Goal: Information Seeking & Learning: Find specific page/section

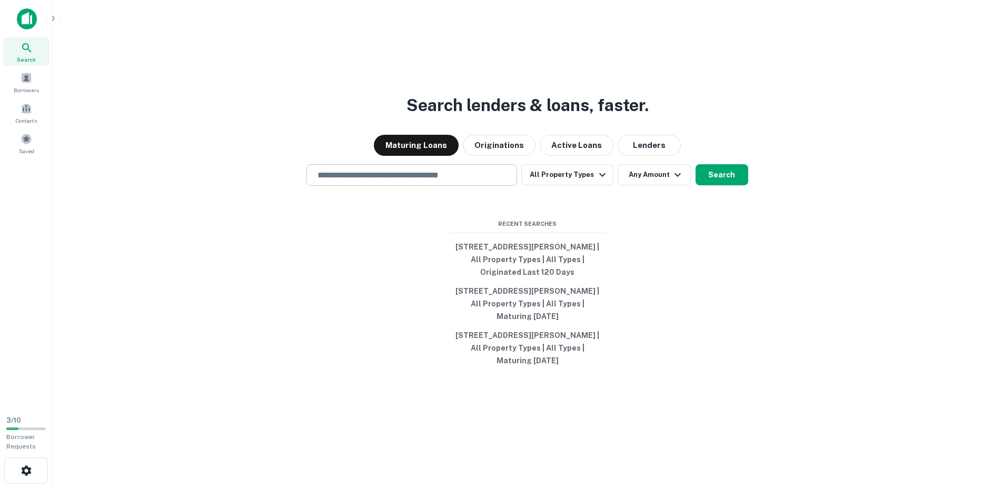
click at [376, 175] on input "text" at bounding box center [411, 175] width 201 height 12
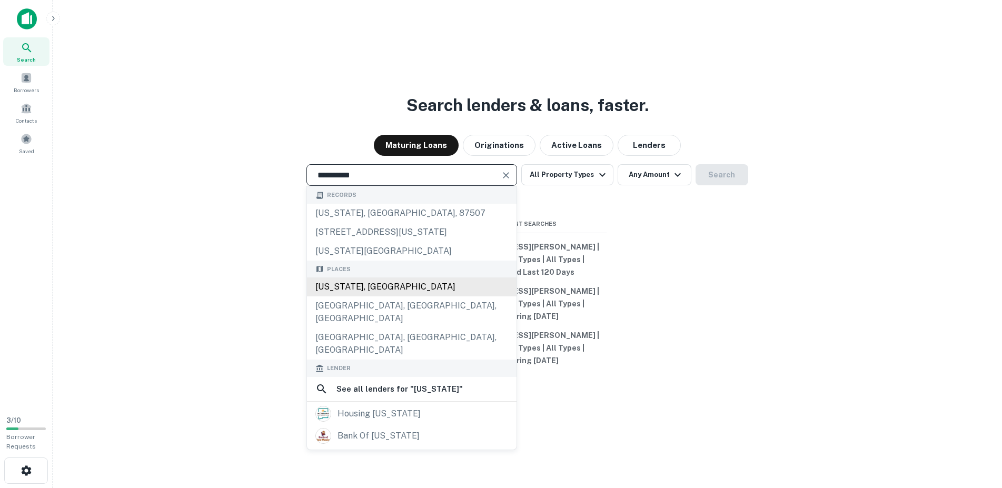
click at [384, 286] on div "[US_STATE], [GEOGRAPHIC_DATA]" at bounding box center [411, 286] width 209 height 19
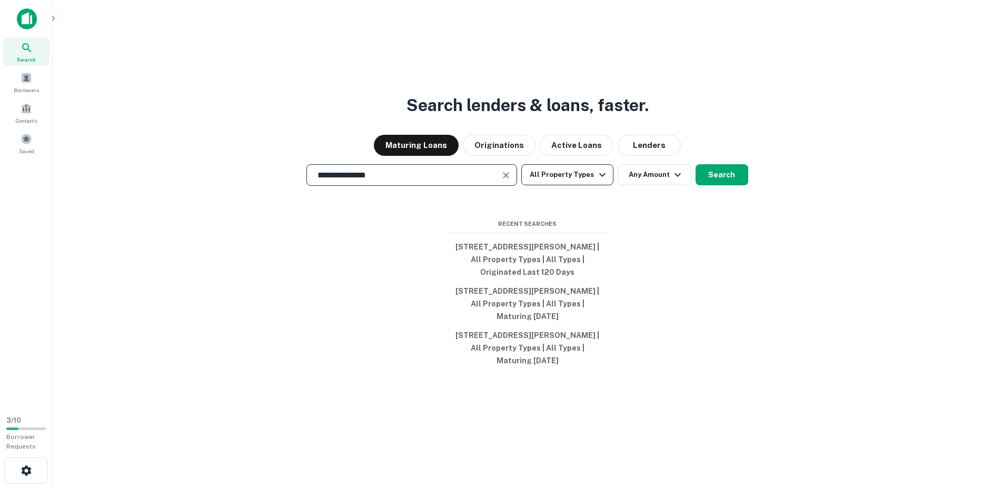
type input "**********"
click at [580, 175] on button "All Property Types" at bounding box center [567, 174] width 92 height 21
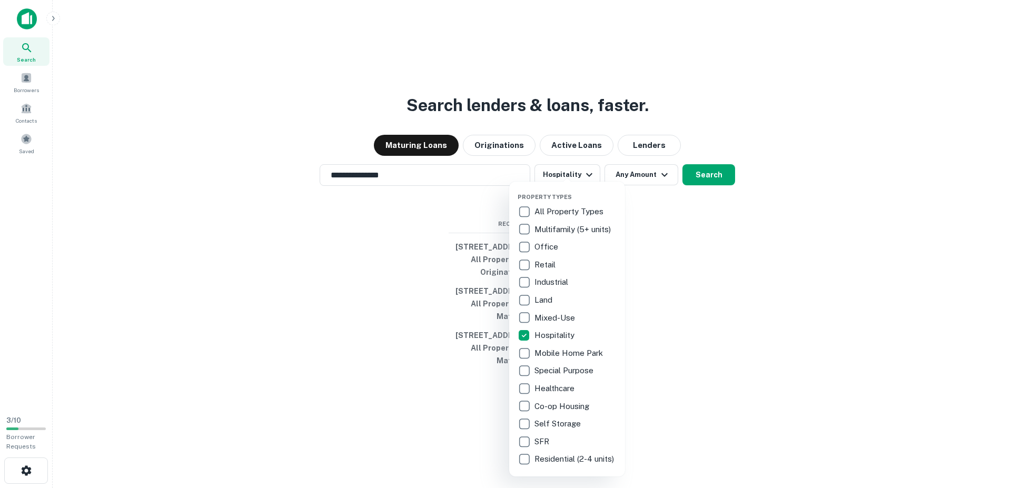
click at [711, 174] on div at bounding box center [505, 244] width 1011 height 488
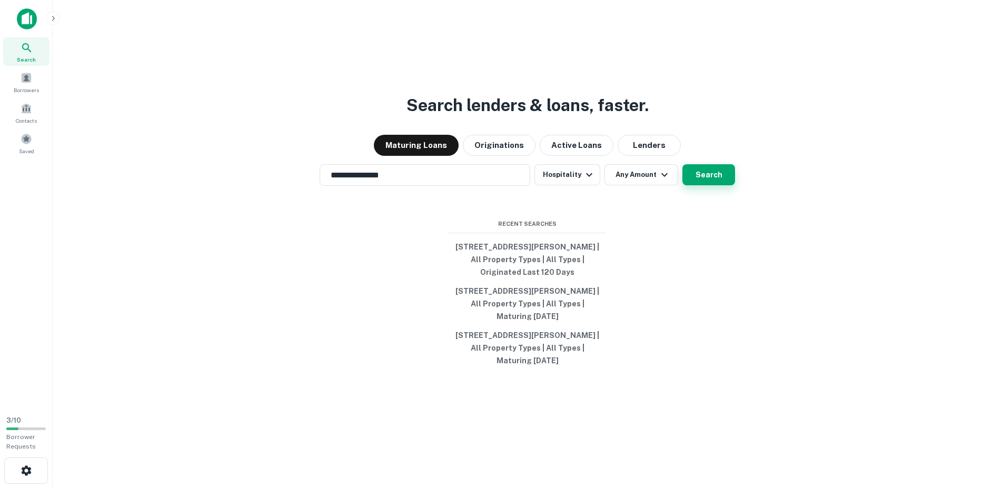
click at [703, 182] on button "Search" at bounding box center [708, 174] width 53 height 21
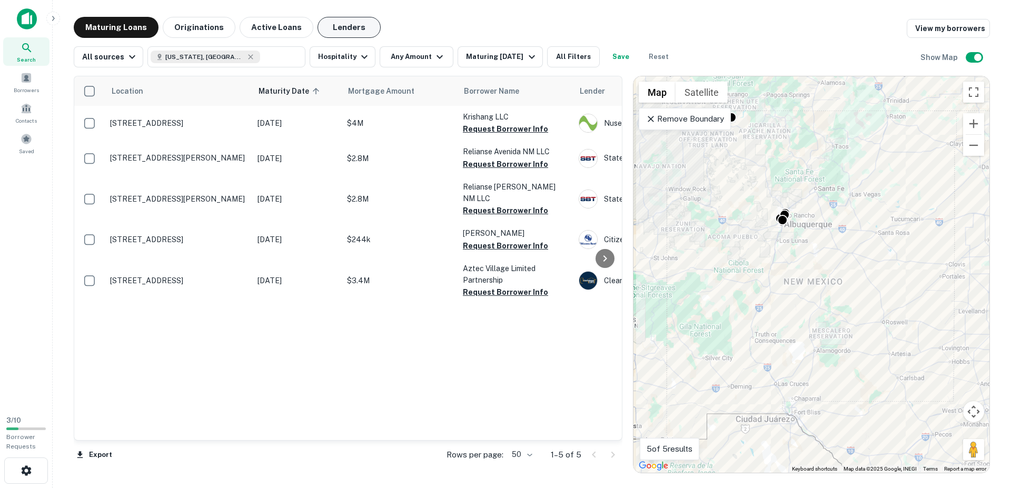
click at [348, 28] on button "Lenders" at bounding box center [348, 27] width 63 height 21
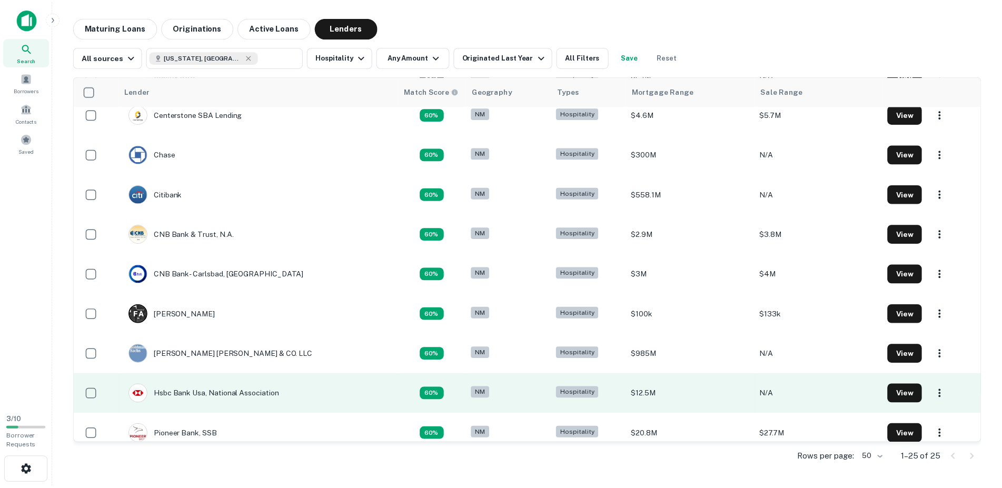
scroll to position [483, 0]
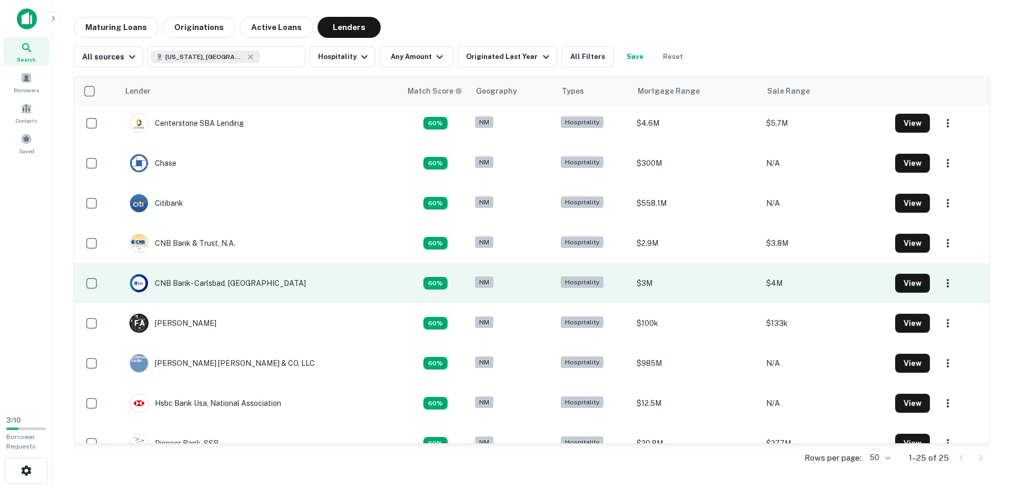
click at [260, 279] on td "CNB Bank- Carlsbad, [GEOGRAPHIC_DATA]" at bounding box center [260, 283] width 282 height 40
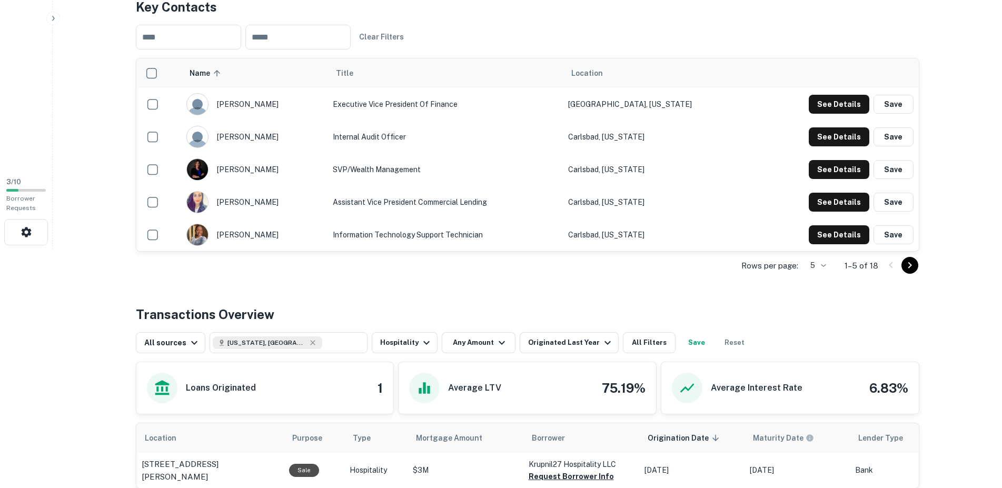
scroll to position [255, 0]
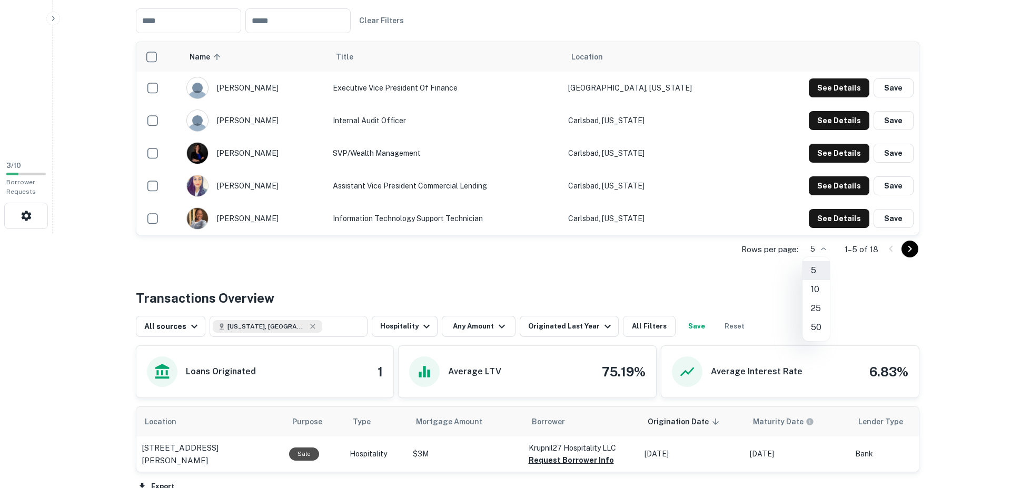
click at [819, 321] on li "50" at bounding box center [815, 327] width 27 height 19
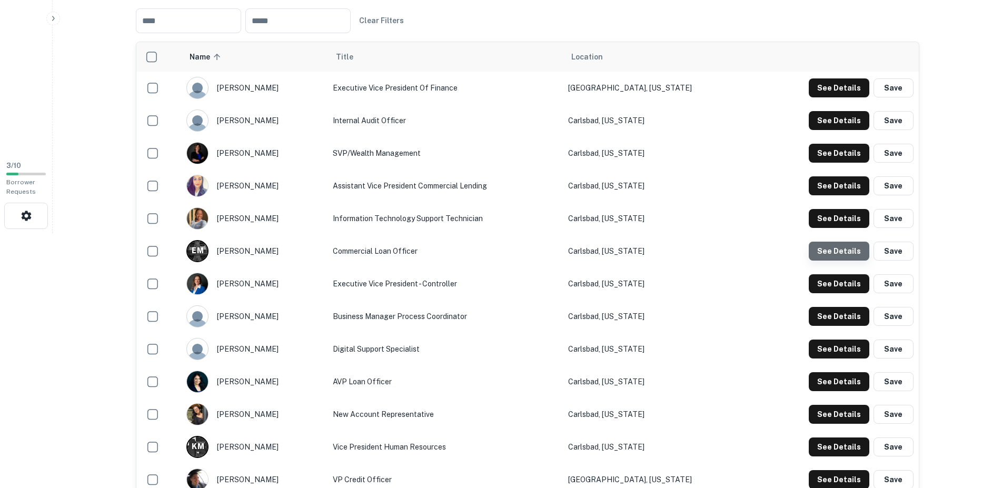
click at [842, 97] on button "See Details" at bounding box center [839, 87] width 61 height 19
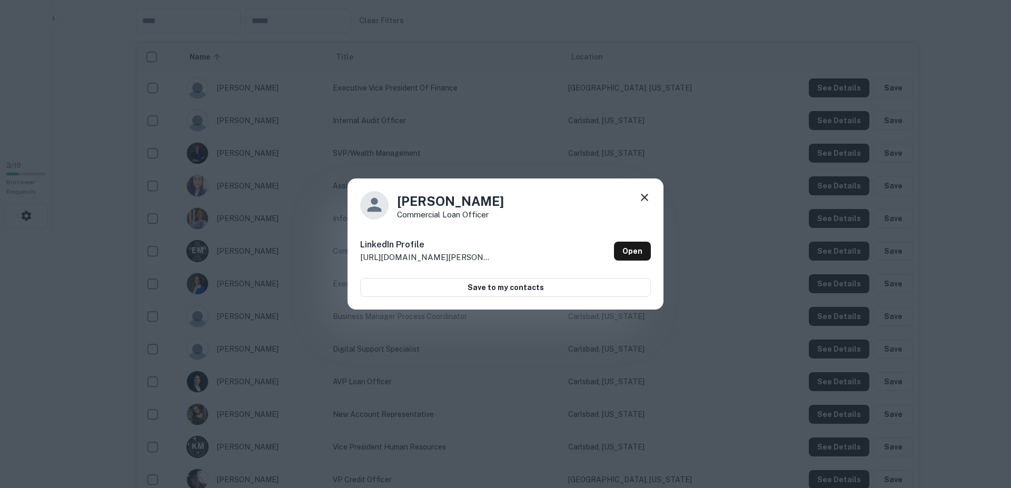
click at [648, 200] on icon at bounding box center [644, 197] width 13 height 13
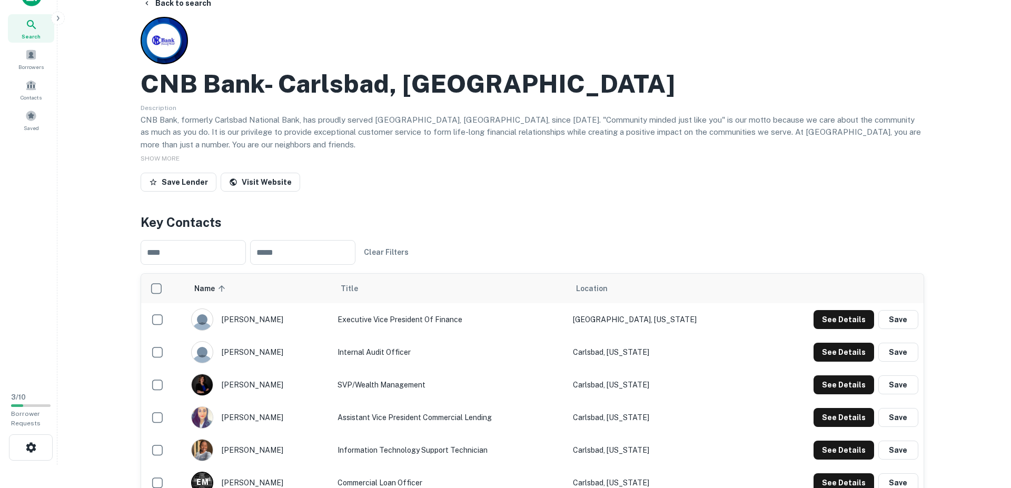
scroll to position [0, 0]
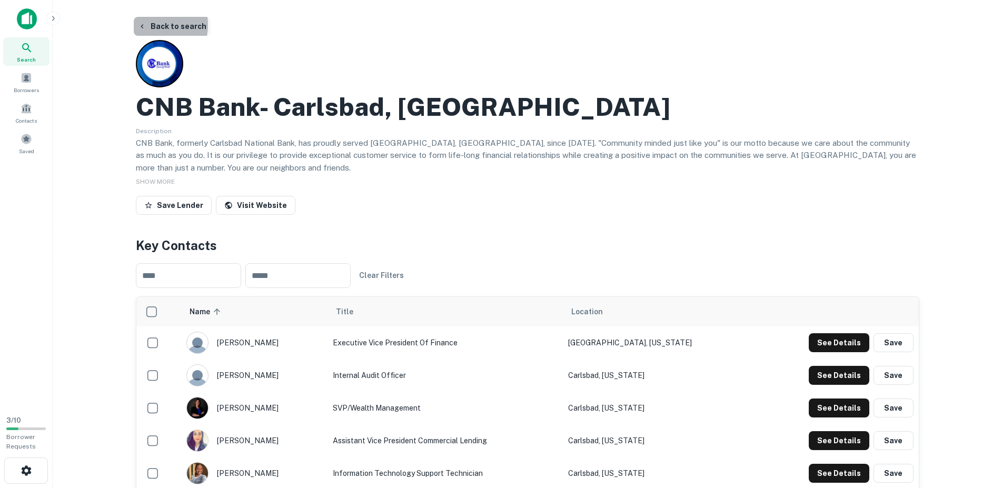
click at [143, 25] on icon "button" at bounding box center [142, 26] width 8 height 8
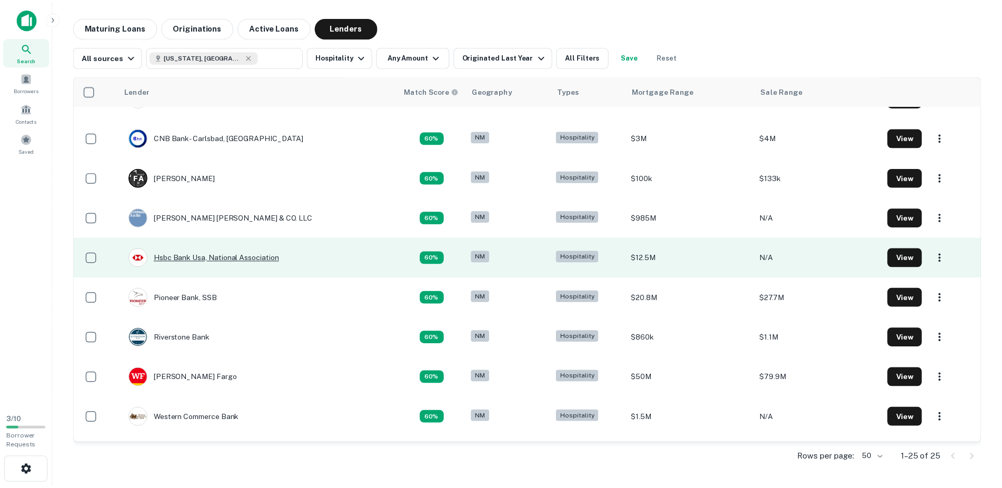
scroll to position [663, 0]
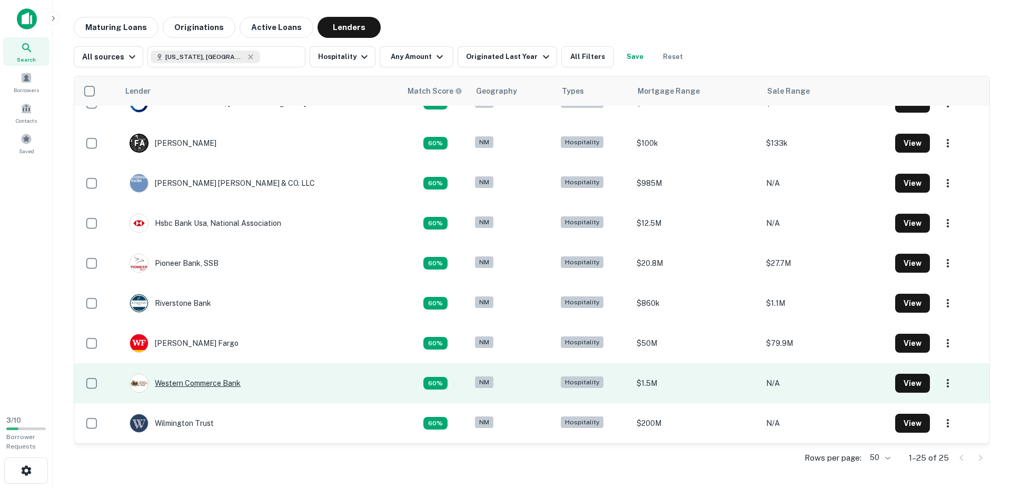
click at [211, 384] on div "Western Commerce Bank" at bounding box center [184, 383] width 111 height 19
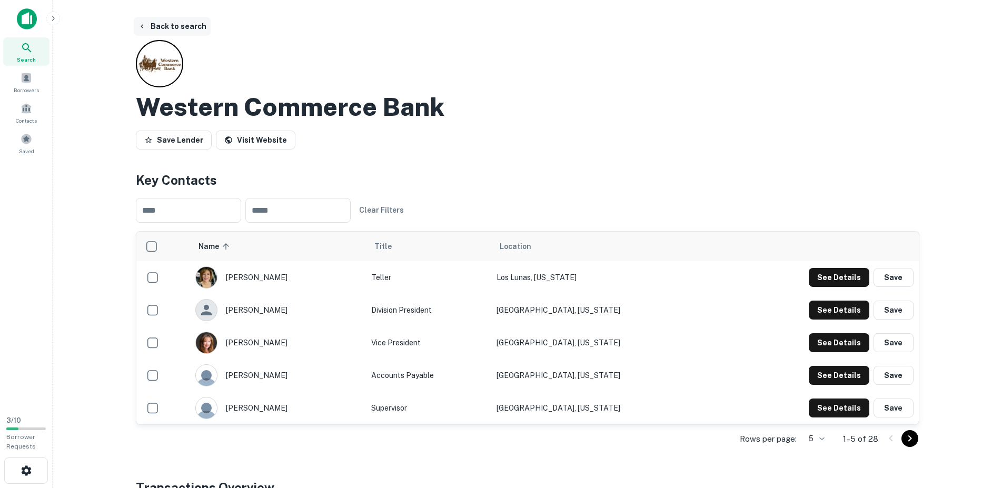
click at [145, 26] on icon "button" at bounding box center [142, 26] width 8 height 8
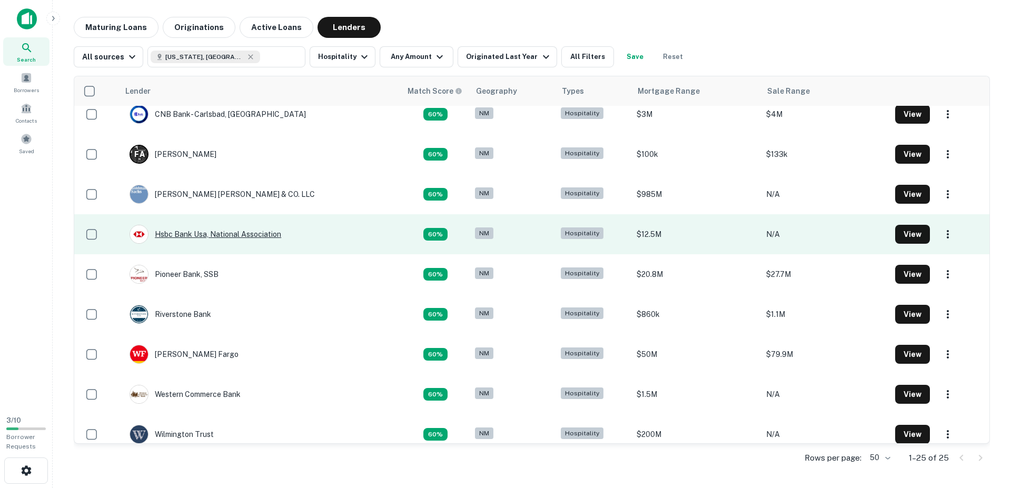
scroll to position [663, 0]
